Goal: Task Accomplishment & Management: Complete application form

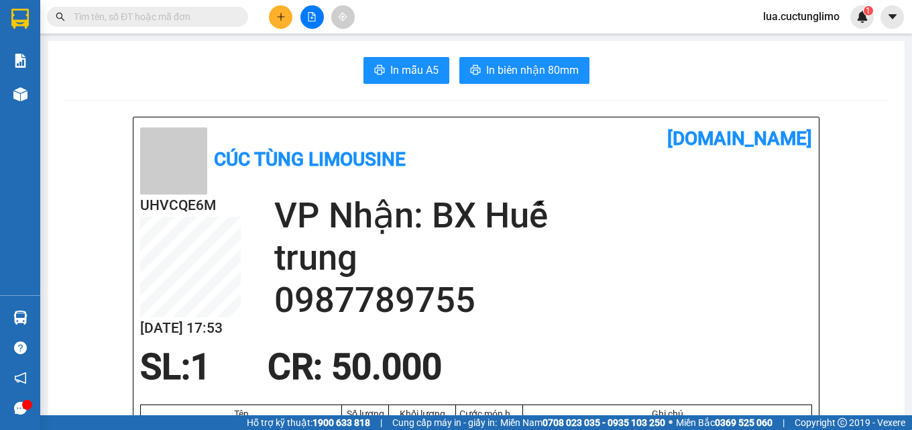
click at [284, 19] on icon "plus" at bounding box center [280, 16] width 9 height 9
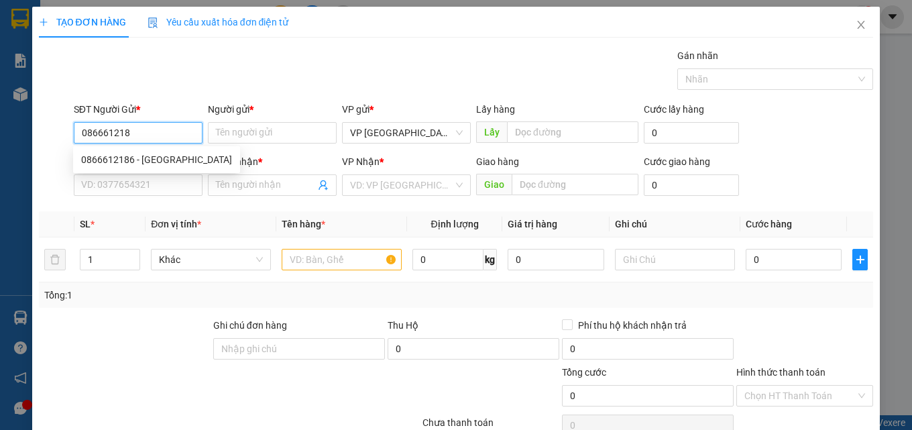
type input "0866612186"
click at [154, 153] on div "0866612186 - Phú long" at bounding box center [156, 159] width 151 height 15
type input "Phú long"
type input "0866612186"
type input "Phú long"
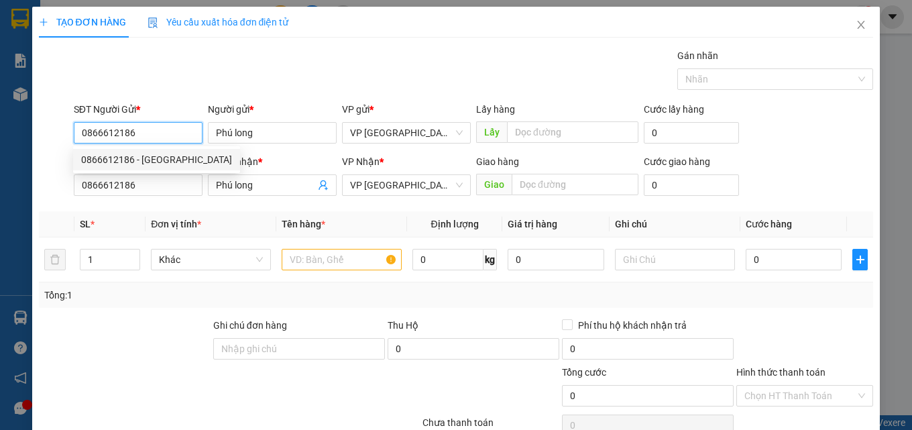
type input "80.000"
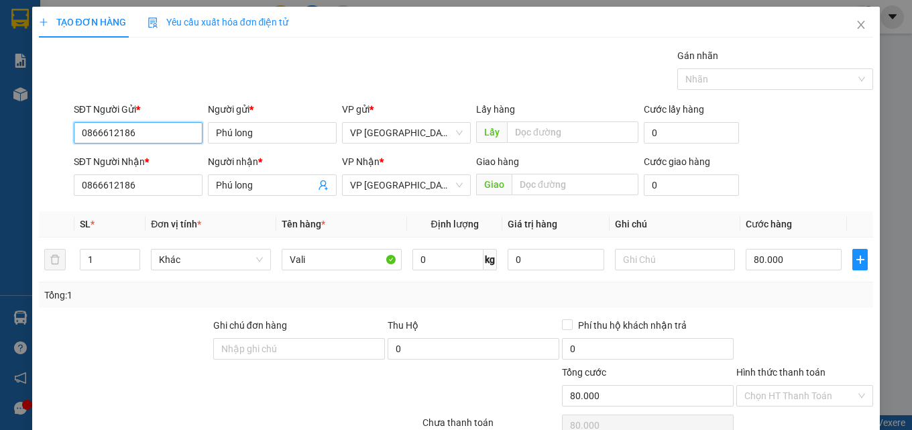
scroll to position [108, 0]
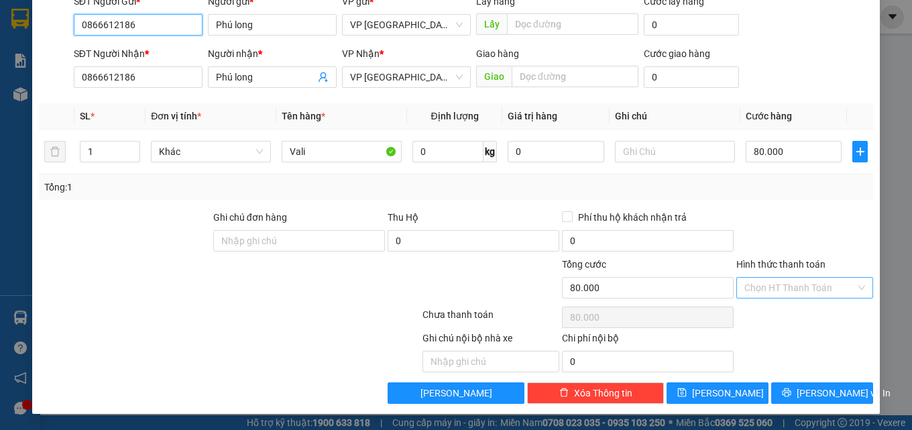
type input "0866612186"
click at [803, 292] on input "Hình thức thanh toán" at bounding box center [800, 288] width 111 height 20
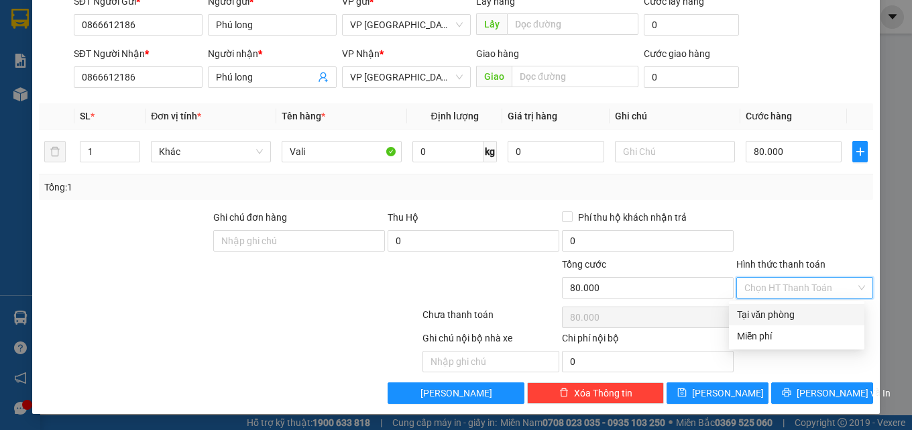
click at [810, 310] on div "Tại văn phòng" at bounding box center [796, 314] width 119 height 15
type input "0"
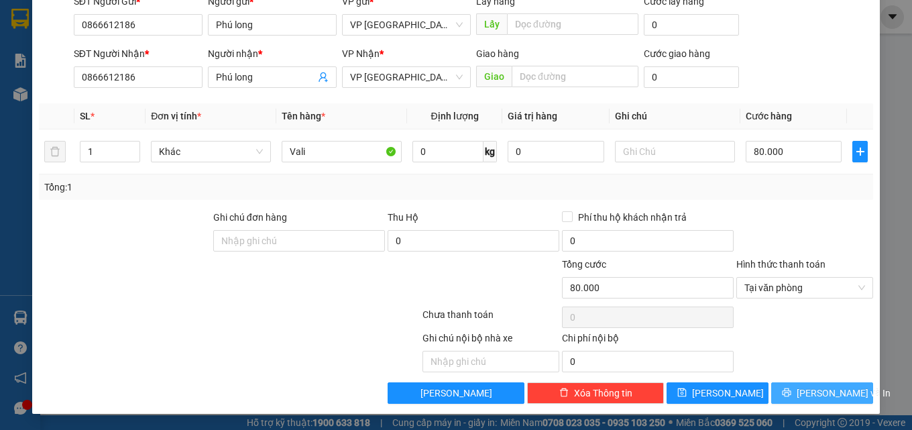
click at [834, 395] on span "Lưu và In" at bounding box center [844, 393] width 94 height 15
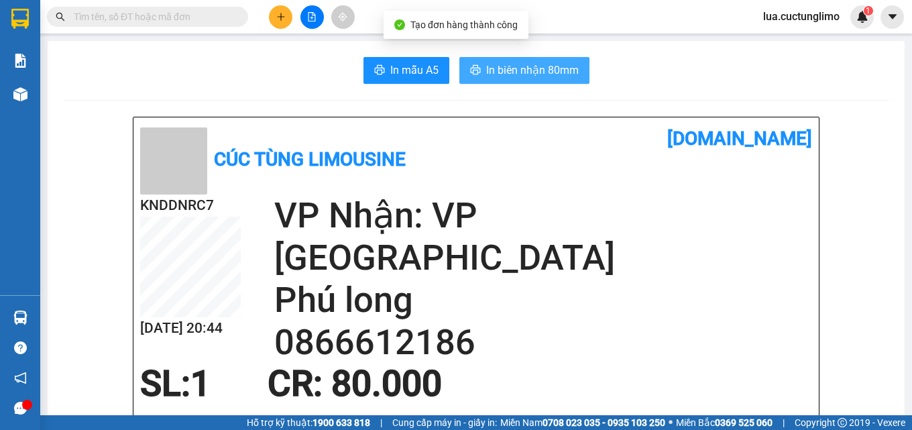
click at [503, 82] on button "In biên nhận 80mm" at bounding box center [525, 70] width 130 height 27
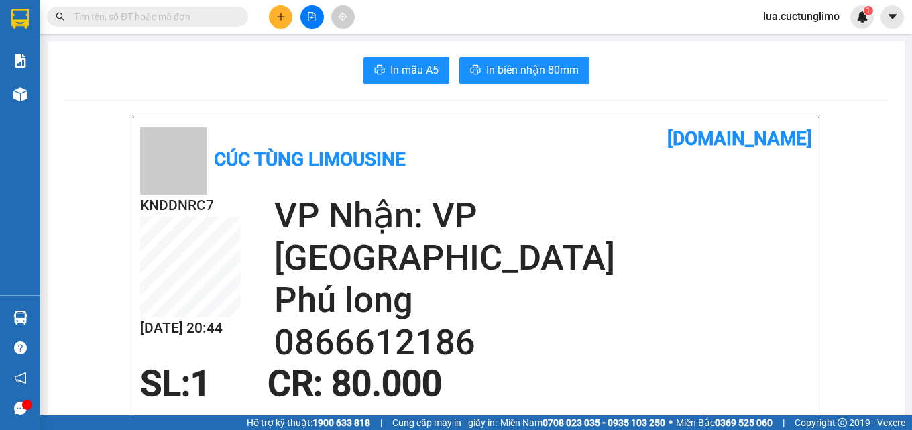
click at [812, 27] on div "lua.cuctunglimo 1" at bounding box center [813, 16] width 121 height 23
click at [798, 15] on span "lua.cuctunglimo" at bounding box center [802, 16] width 98 height 17
click at [796, 39] on span "Đăng xuất" at bounding box center [808, 41] width 70 height 15
